Goal: Complete application form

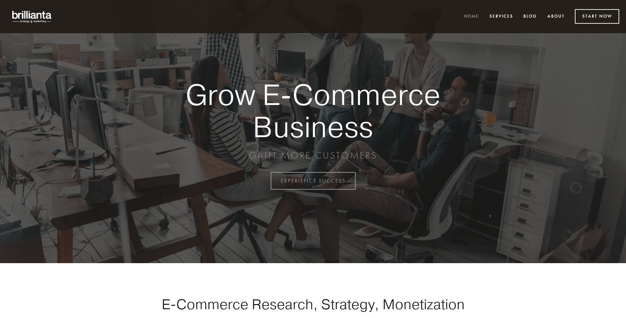
scroll to position [1776, 0]
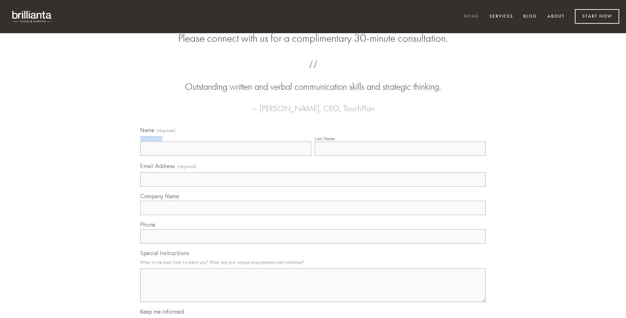
type input "[PERSON_NAME]"
click at [400, 156] on input "Last Name" at bounding box center [400, 149] width 171 height 14
type input "[PERSON_NAME]"
click at [313, 187] on input "Email Address (required)" at bounding box center [313, 179] width 346 height 14
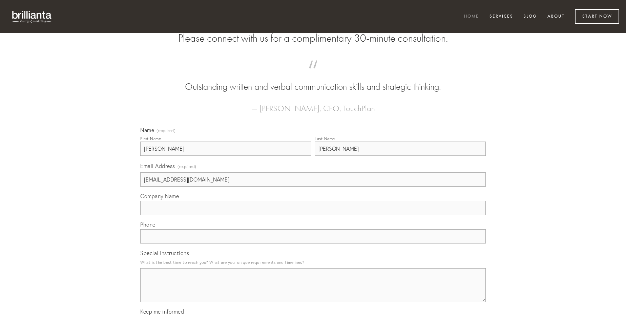
type input "[EMAIL_ADDRESS][DOMAIN_NAME]"
click at [313, 215] on input "Company Name" at bounding box center [313, 208] width 346 height 14
type input "angustus"
click at [313, 244] on input "text" at bounding box center [313, 236] width 346 height 14
click at [313, 291] on textarea "Special Instructions" at bounding box center [313, 285] width 346 height 34
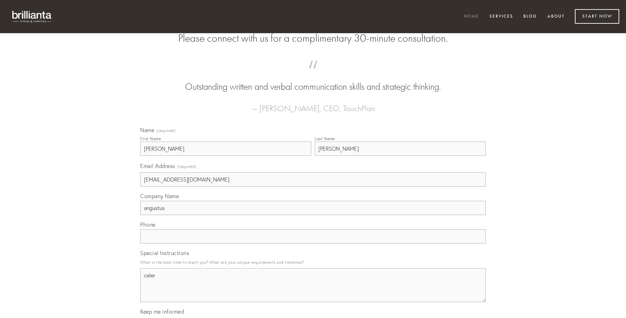
type textarea "celer"
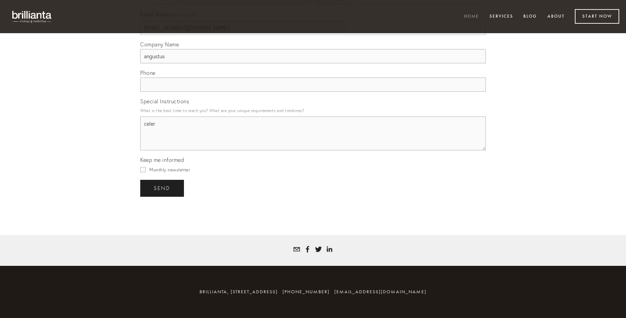
click at [163, 188] on span "send" at bounding box center [162, 188] width 17 height 6
